Goal: Task Accomplishment & Management: Use online tool/utility

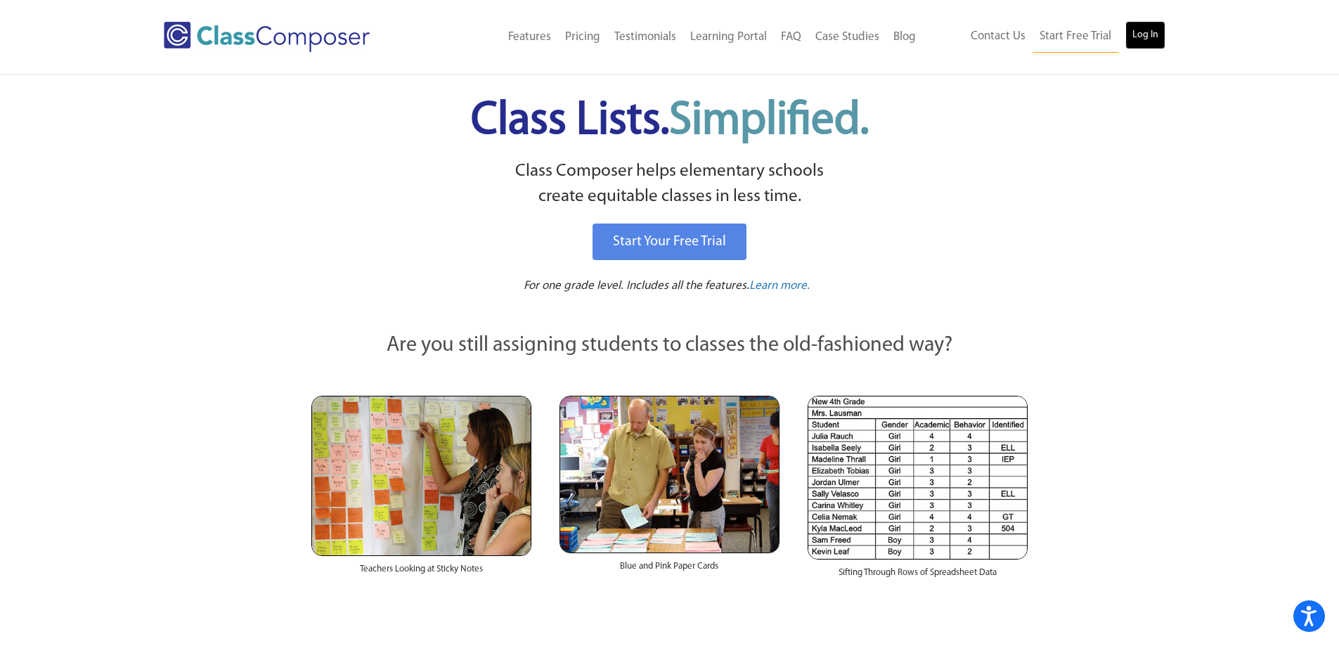
click at [1148, 25] on link "Log In" at bounding box center [1145, 35] width 40 height 28
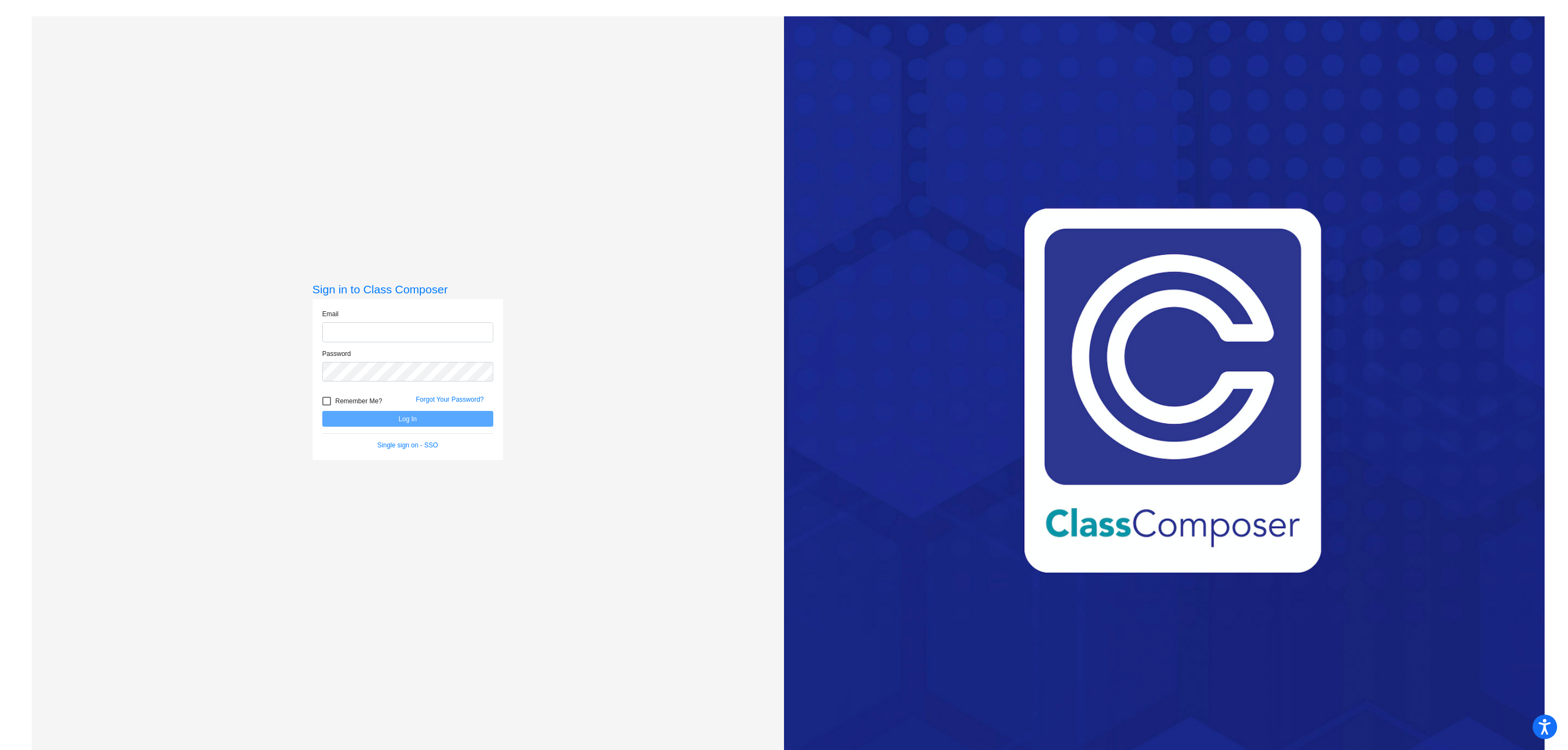
type input "[EMAIL_ADDRESS][PERSON_NAME][DOMAIN_NAME]"
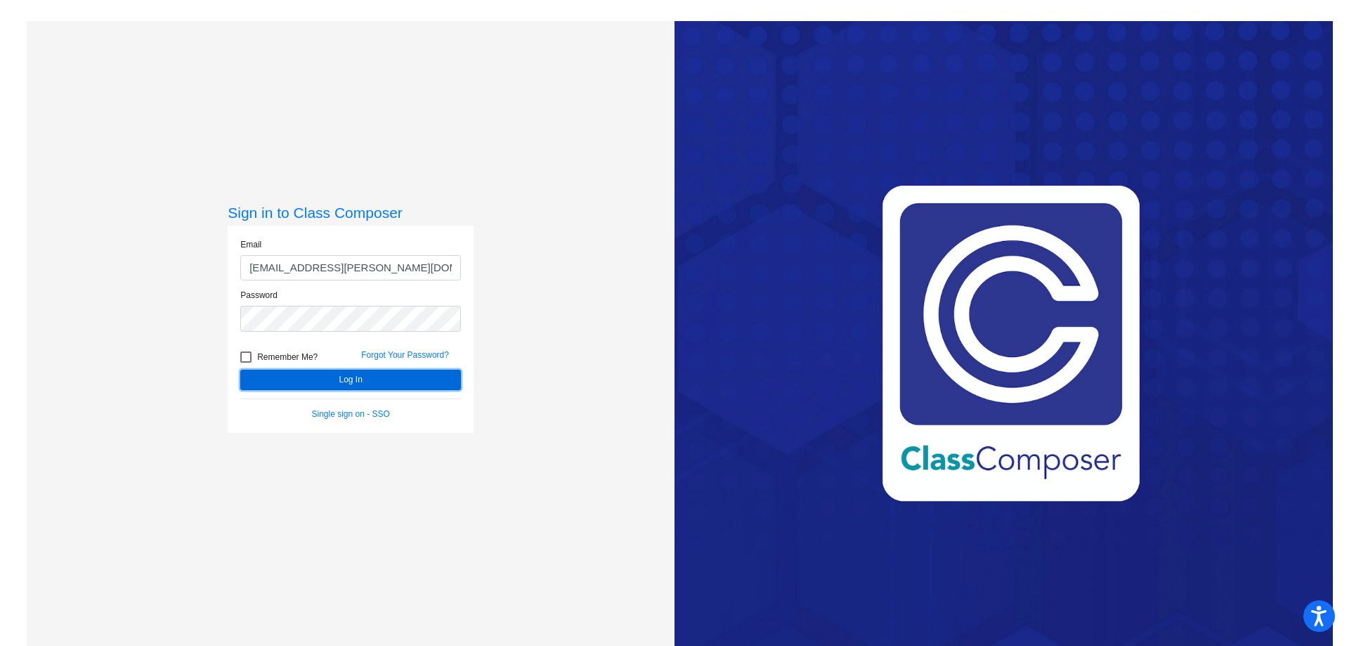
click at [354, 381] on button "Log In" at bounding box center [350, 380] width 221 height 20
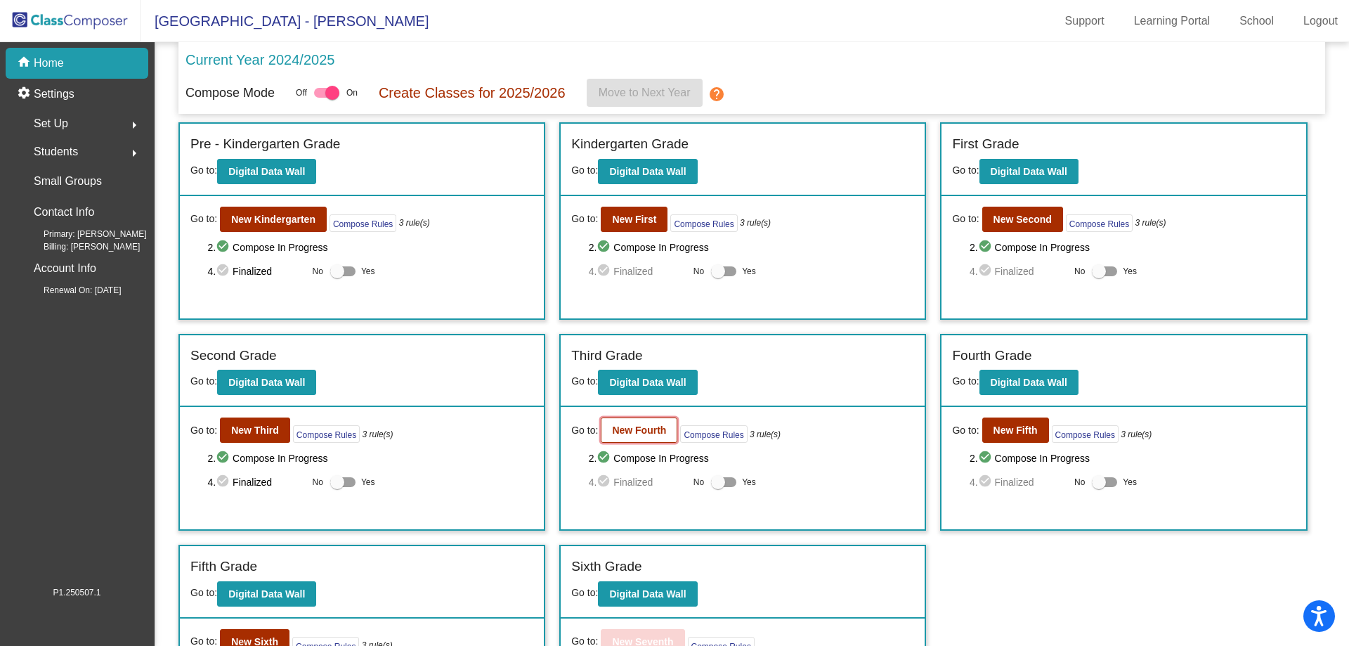
click at [644, 425] on b "New Fourth" at bounding box center [639, 430] width 54 height 11
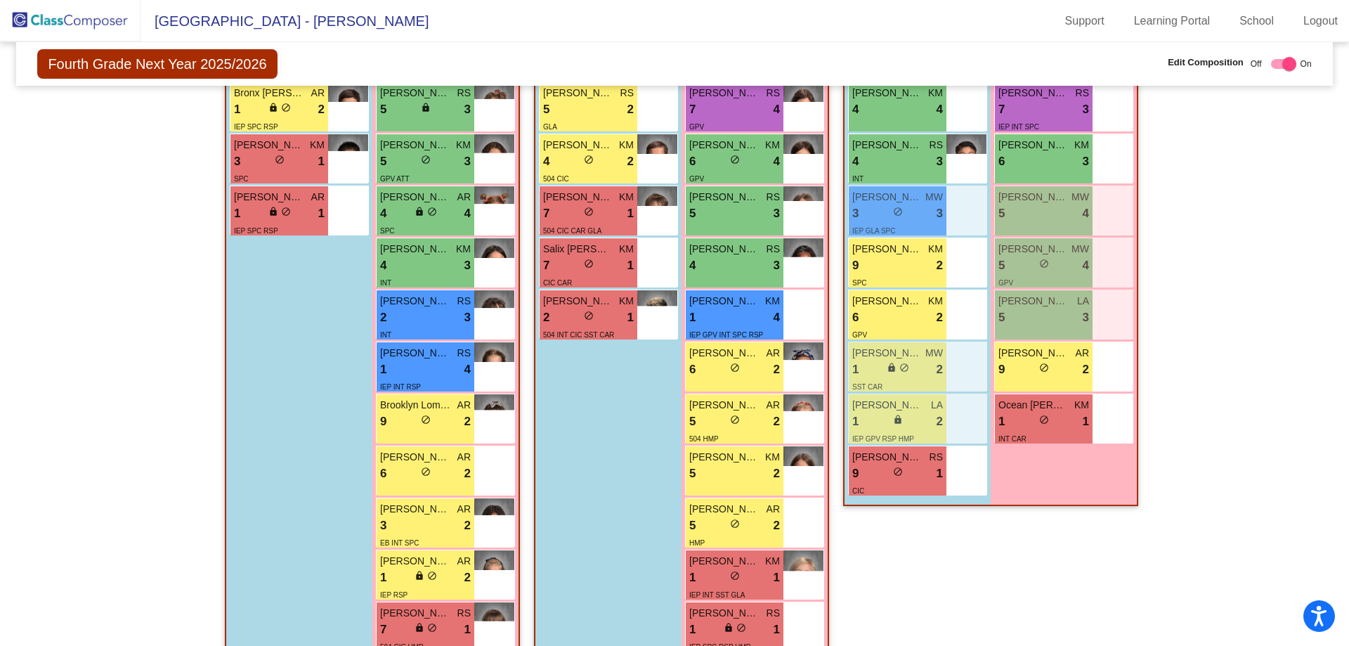
scroll to position [748, 0]
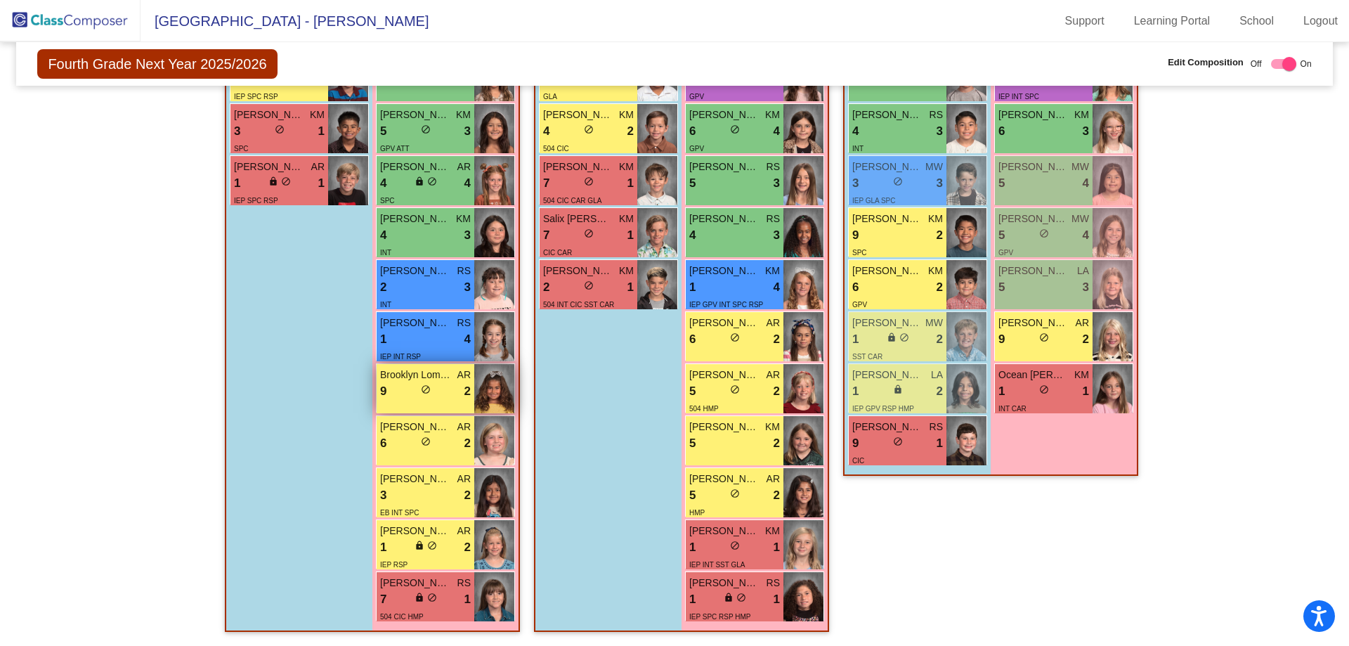
click at [401, 387] on div "9 lock do_not_disturb_alt 2" at bounding box center [425, 391] width 91 height 18
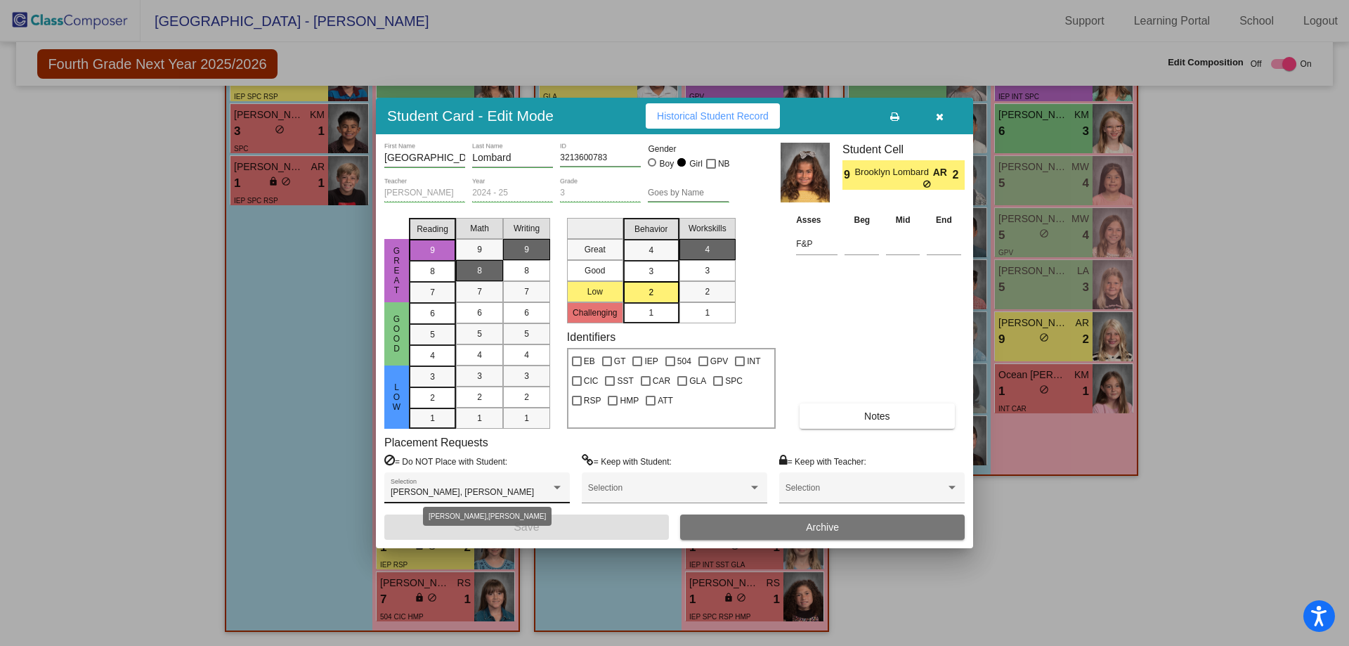
click at [554, 484] on div at bounding box center [557, 488] width 13 height 10
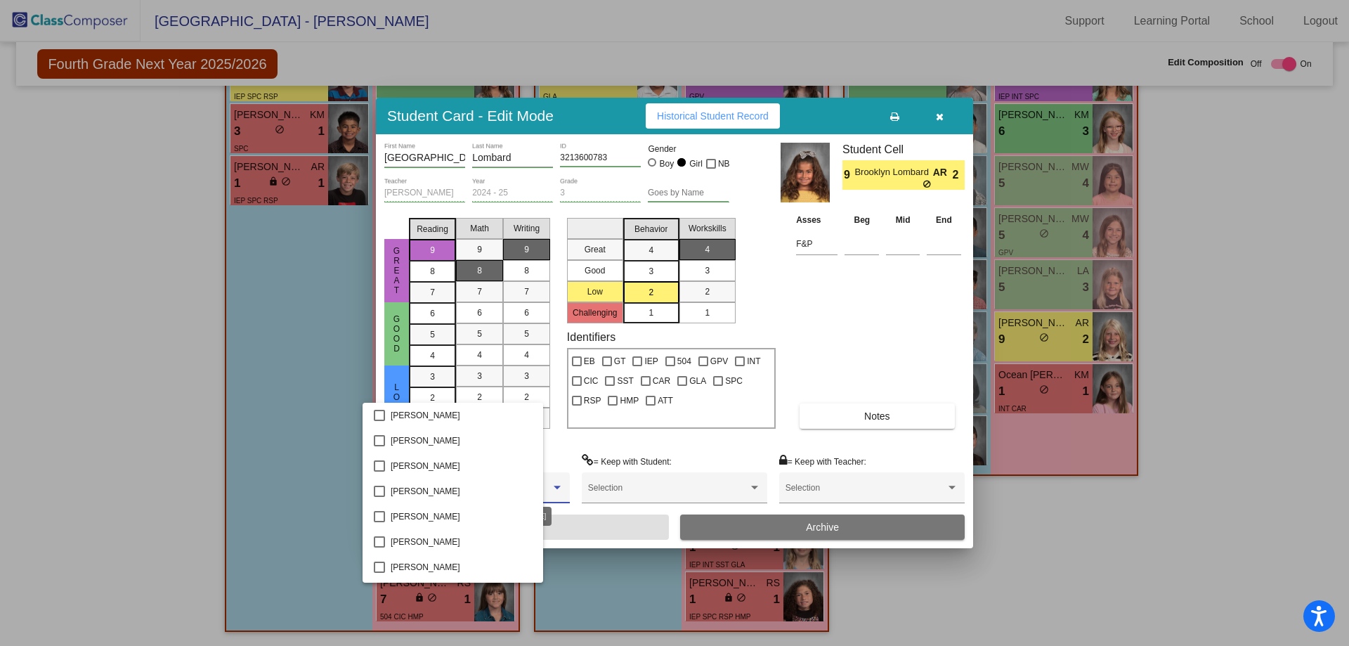
scroll to position [479, 0]
click at [864, 335] on div at bounding box center [674, 323] width 1349 height 646
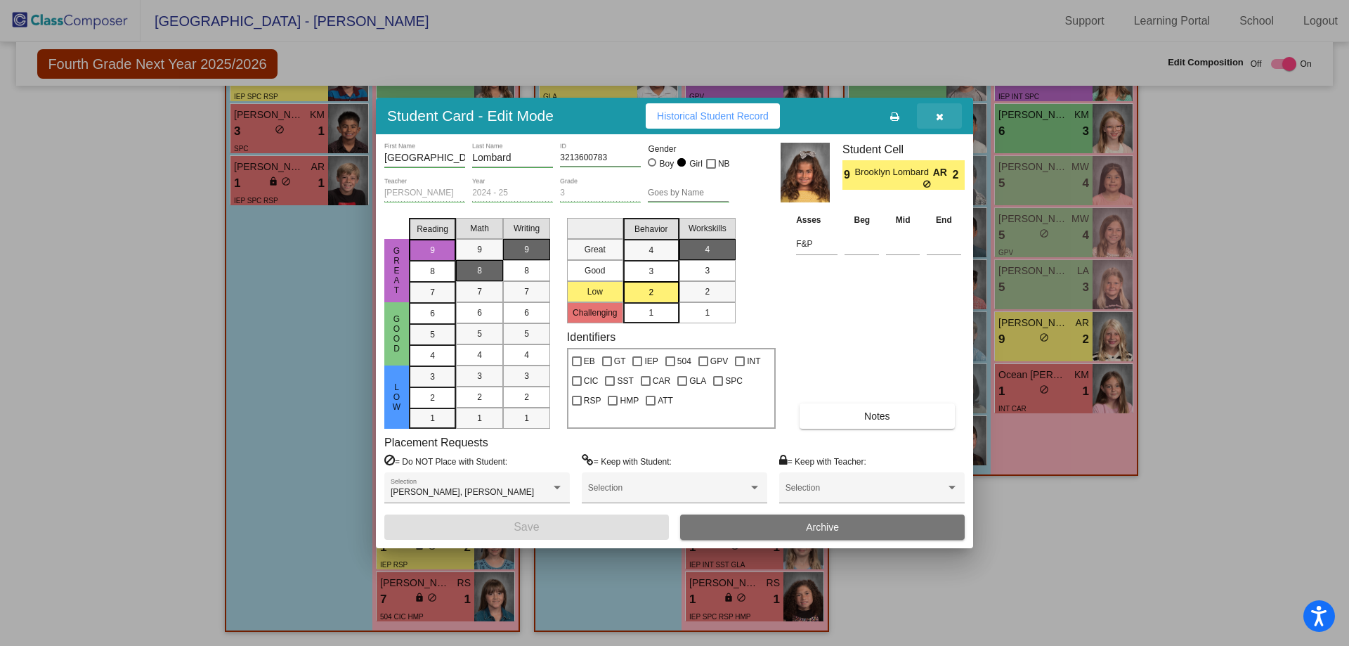
click at [939, 110] on button "button" at bounding box center [939, 115] width 45 height 25
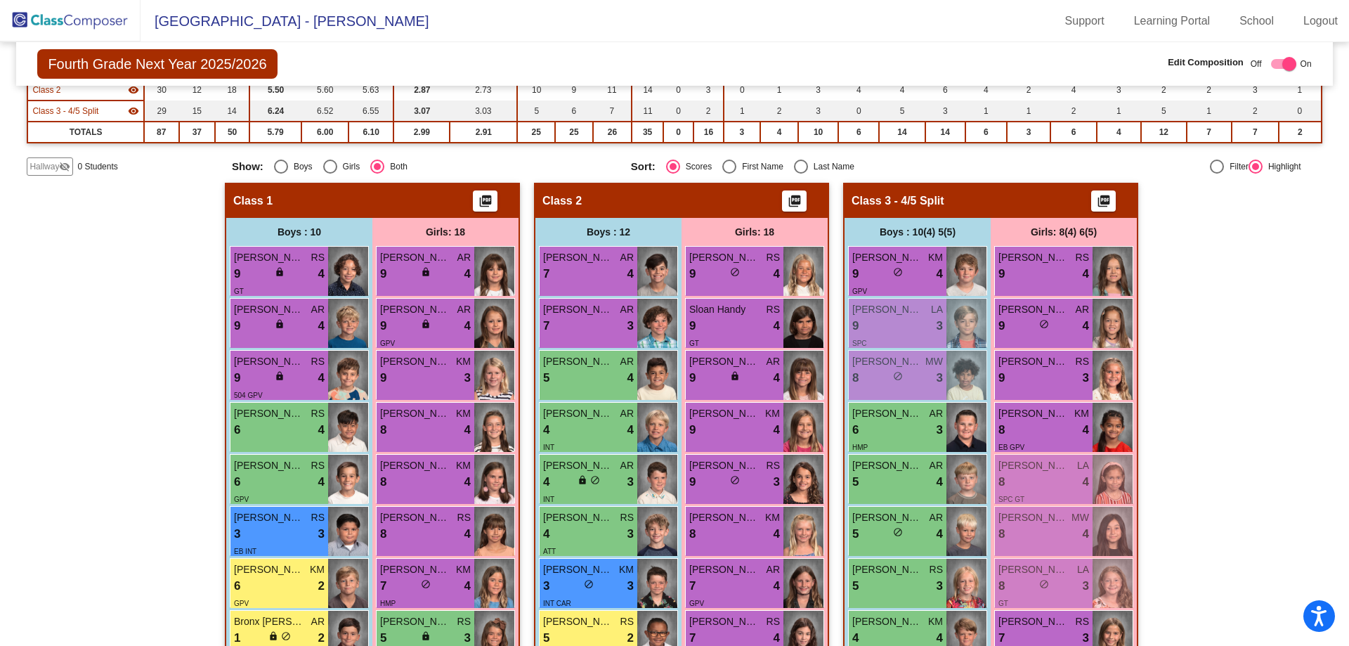
scroll to position [70, 0]
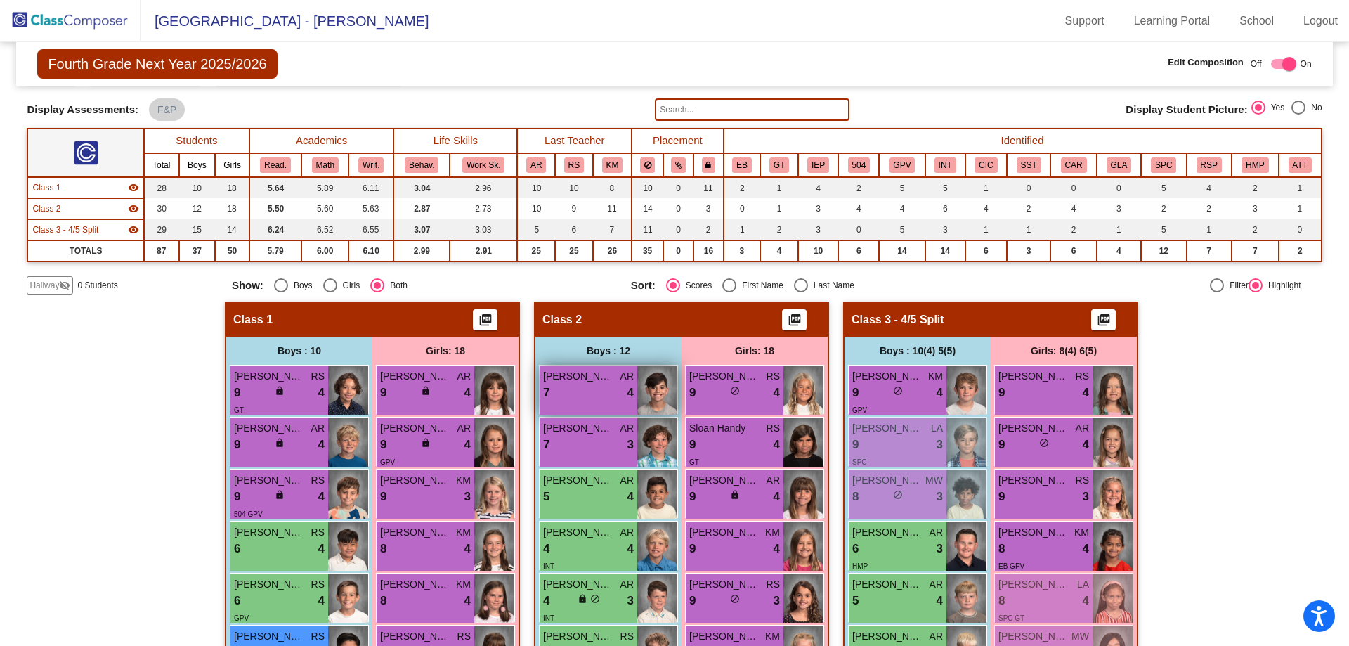
click at [581, 389] on div "7 lock do_not_disturb_alt 4" at bounding box center [588, 393] width 91 height 18
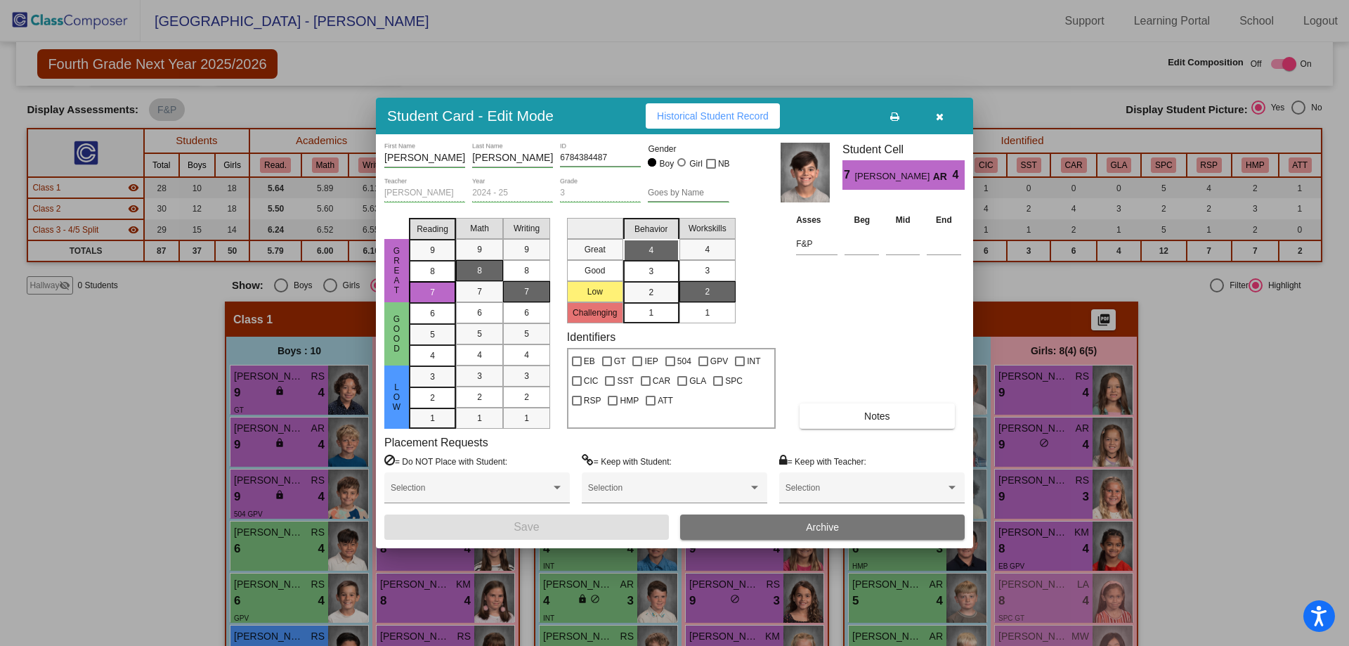
click at [941, 115] on icon "button" at bounding box center [940, 117] width 8 height 10
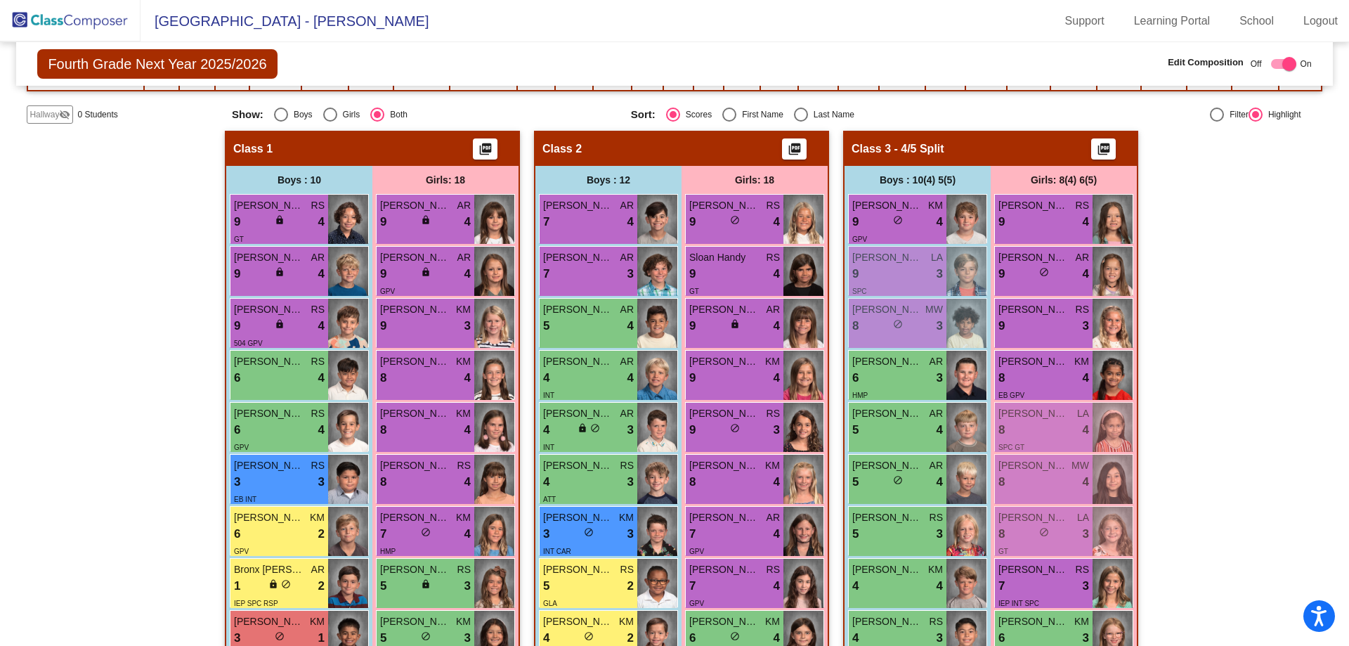
scroll to position [281, 0]
